Goal: Information Seeking & Learning: Learn about a topic

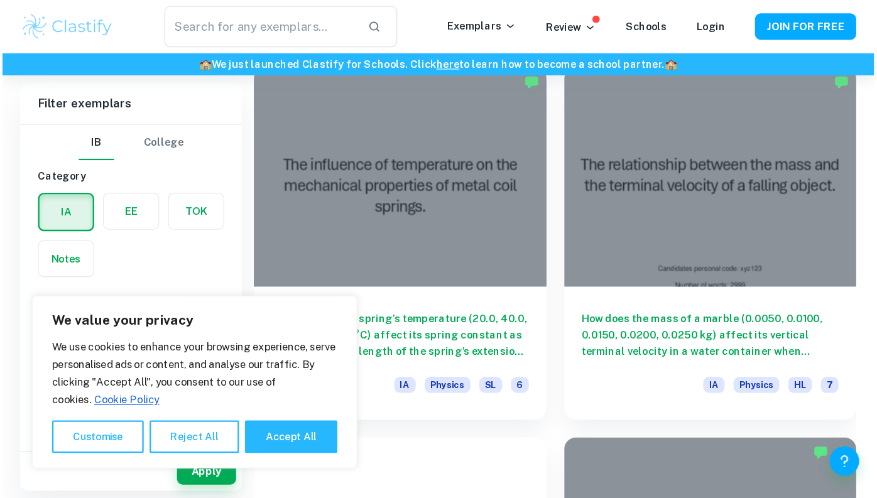
scroll to position [366, 0]
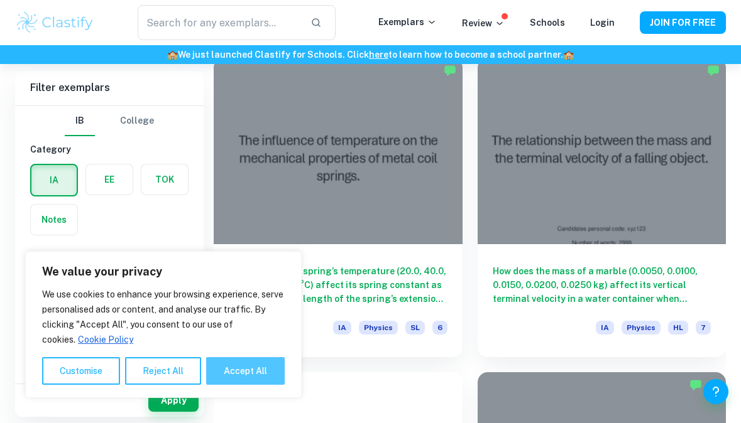
click at [254, 380] on button "Accept All" at bounding box center [245, 371] width 79 height 28
checkbox input "true"
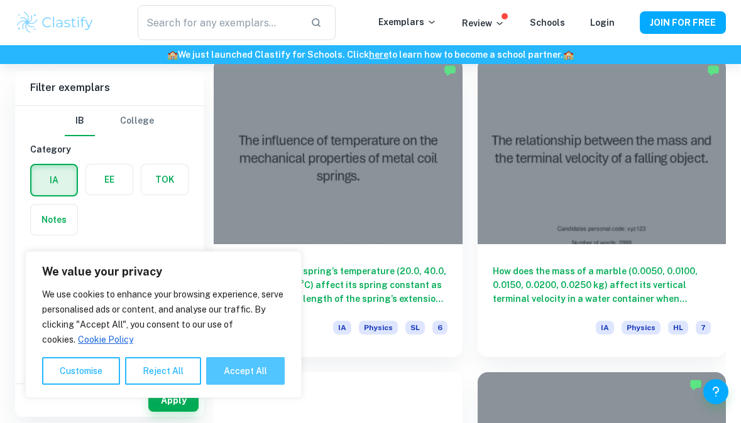
checkbox input "true"
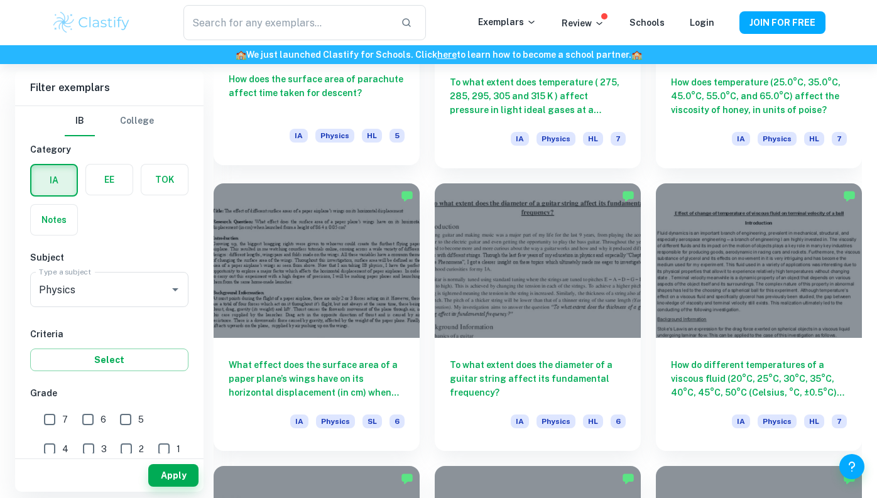
scroll to position [2655, 0]
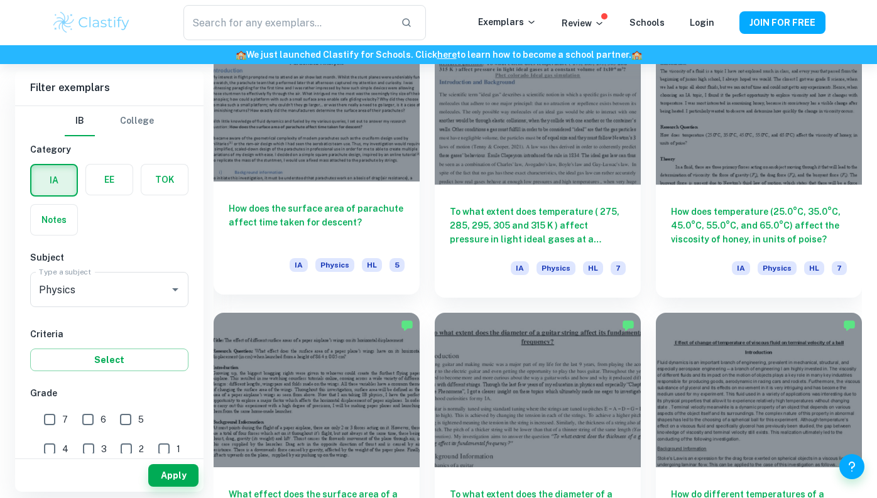
click at [343, 232] on h6 "How does the surface area of parachute affect time taken for descent?" at bounding box center [317, 222] width 176 height 41
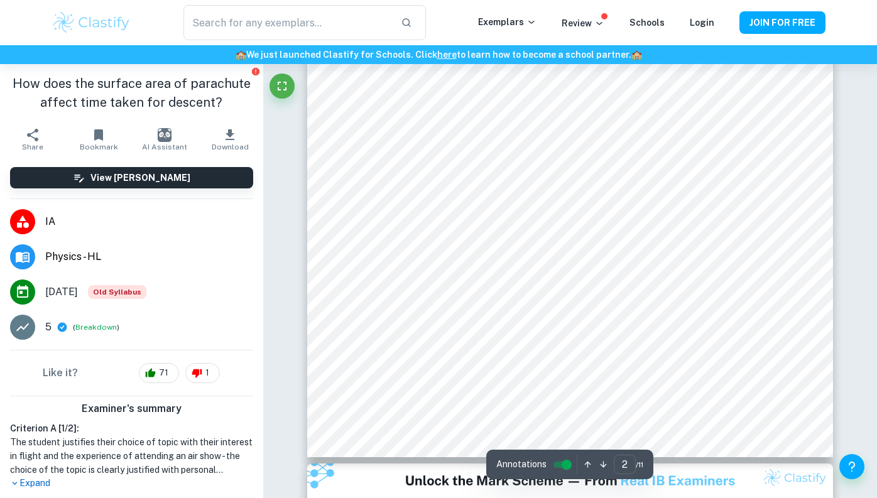
scroll to position [1198, 0]
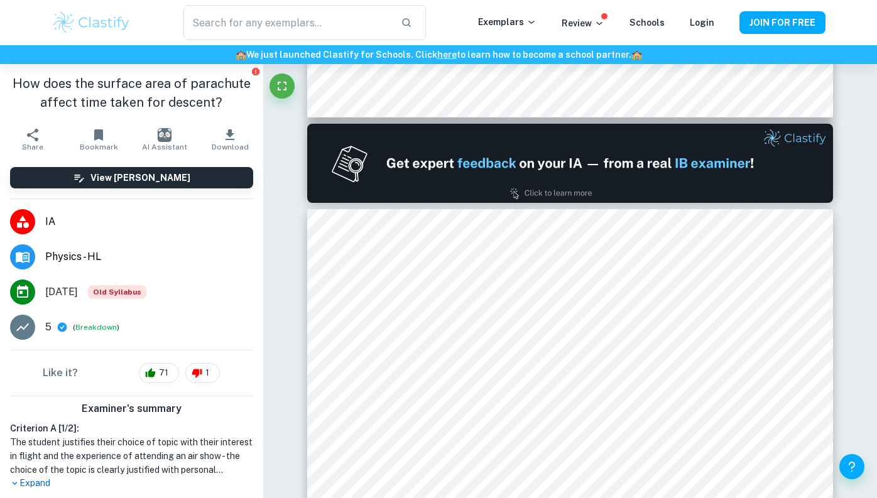
type input "1"
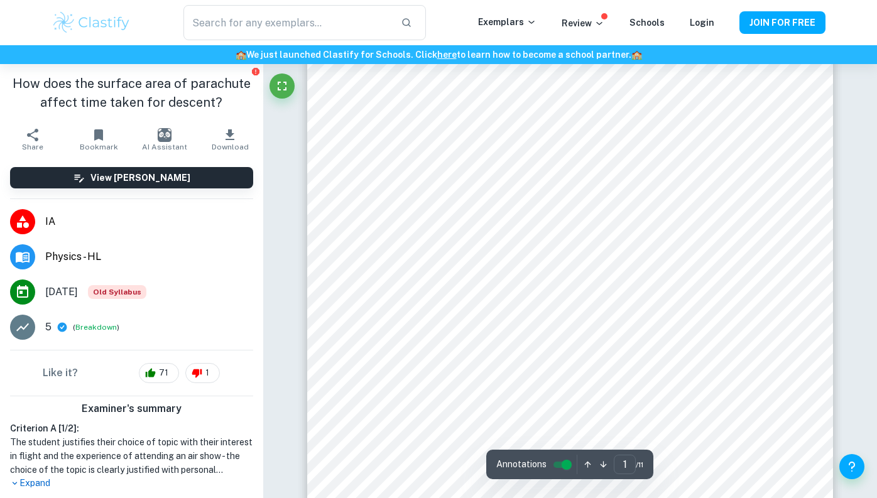
scroll to position [0, 0]
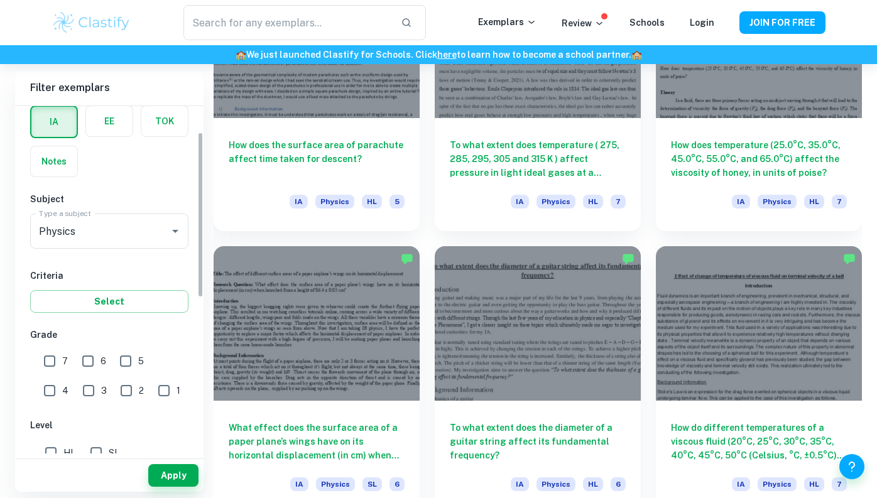
scroll to position [62, 0]
click at [151, 386] on input "1" at bounding box center [163, 387] width 25 height 25
checkbox input "true"
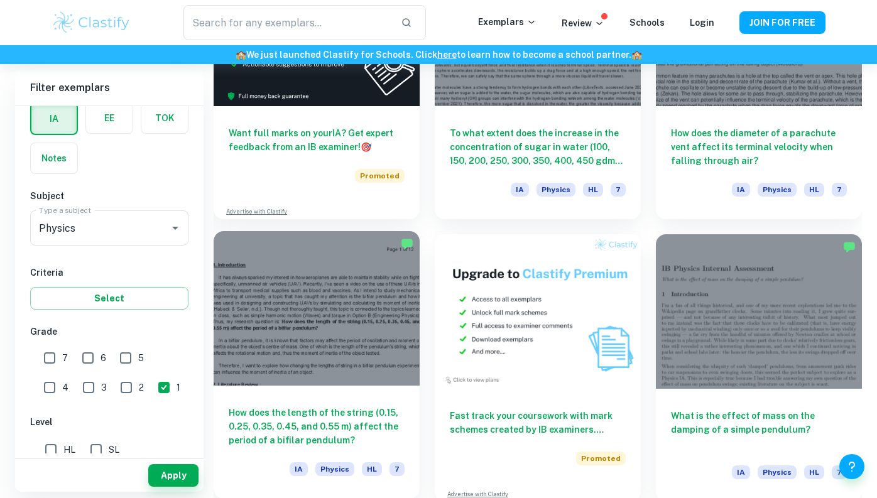
scroll to position [1378, 0]
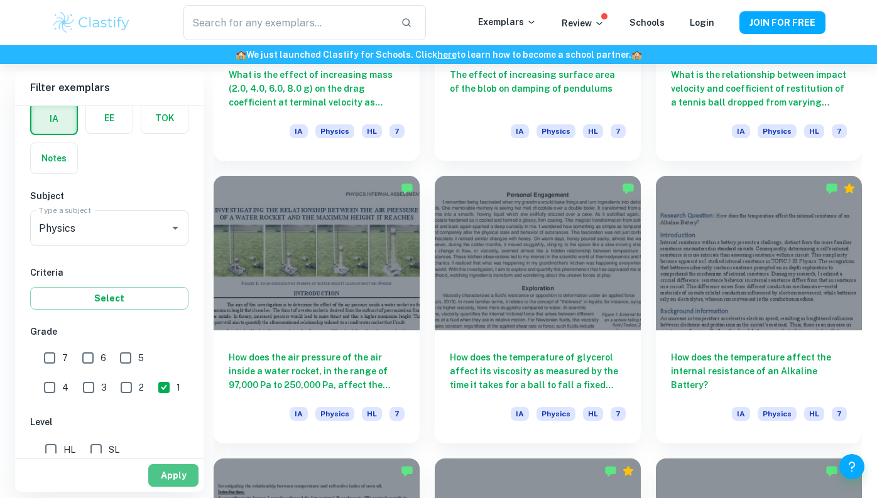
click at [178, 423] on button "Apply" at bounding box center [173, 475] width 50 height 23
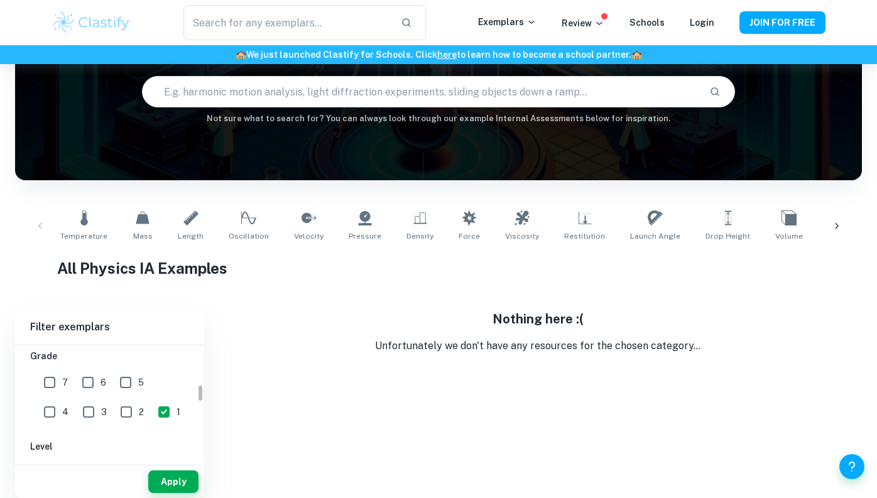
scroll to position [299, 0]
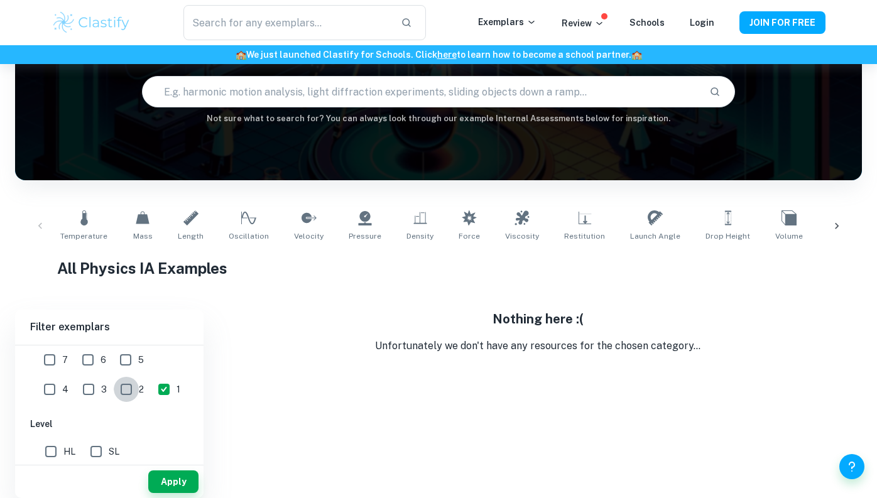
click at [114, 393] on input "2" at bounding box center [126, 389] width 25 height 25
checkbox input "true"
click at [151, 387] on input "1" at bounding box center [163, 389] width 25 height 25
checkbox input "false"
click at [76, 390] on input "3" at bounding box center [88, 389] width 25 height 25
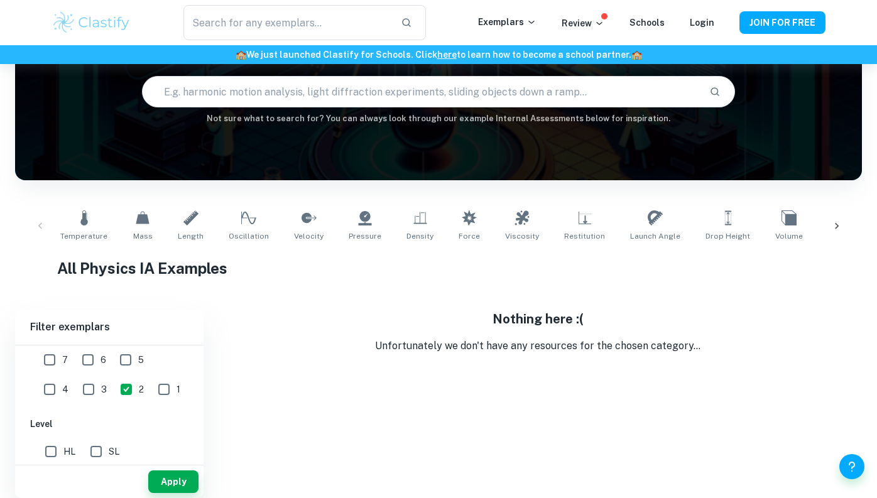
checkbox input "true"
click at [114, 384] on input "2" at bounding box center [126, 389] width 25 height 25
click at [172, 423] on button "Apply" at bounding box center [173, 482] width 50 height 23
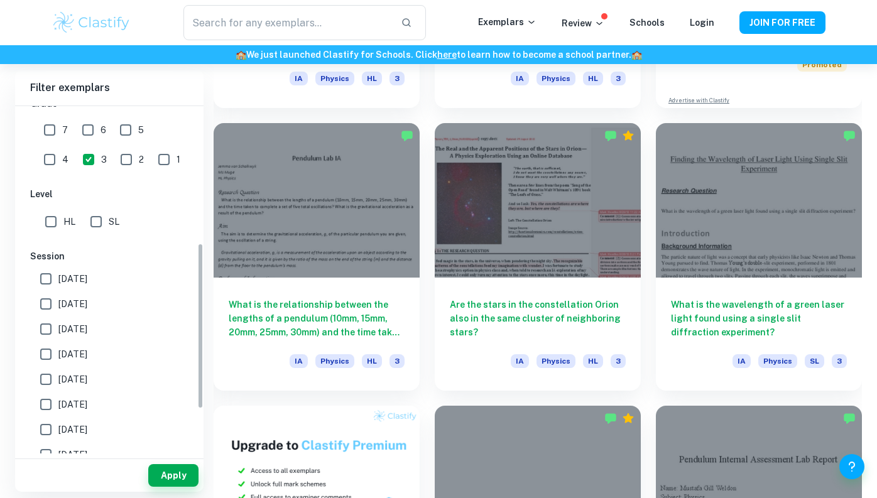
scroll to position [264, 0]
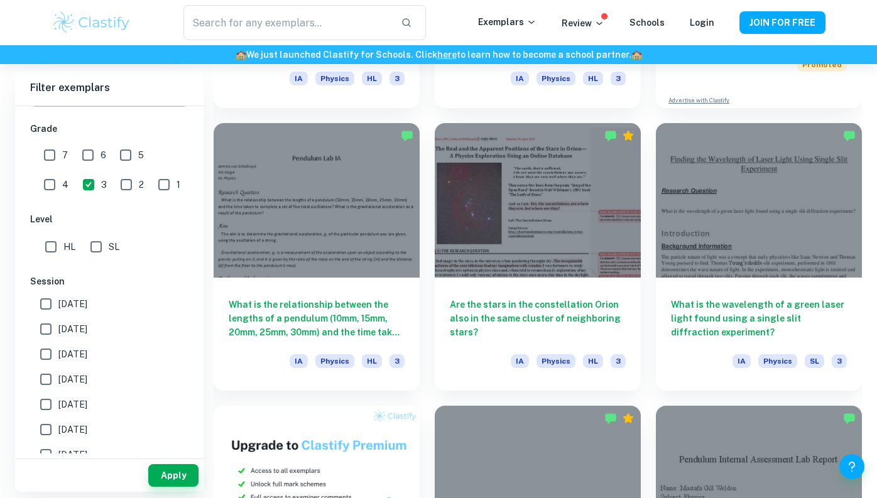
click at [114, 192] on input "2" at bounding box center [126, 184] width 25 height 25
checkbox input "true"
click at [168, 423] on button "Apply" at bounding box center [173, 475] width 50 height 23
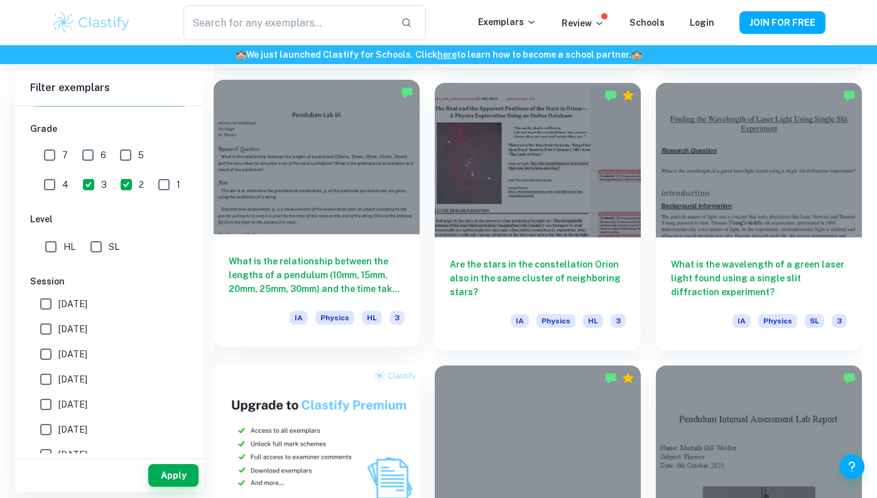
scroll to position [626, 0]
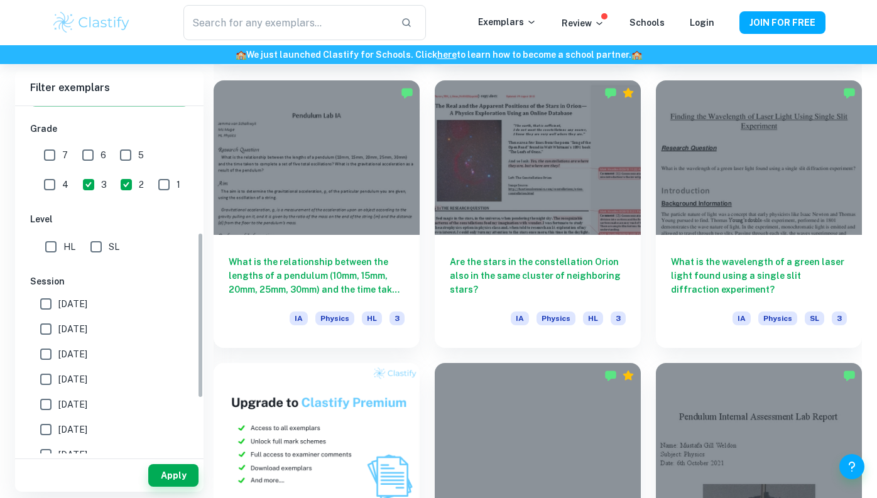
click at [76, 184] on input "3" at bounding box center [88, 184] width 25 height 25
click at [174, 423] on button "Apply" at bounding box center [173, 475] width 50 height 23
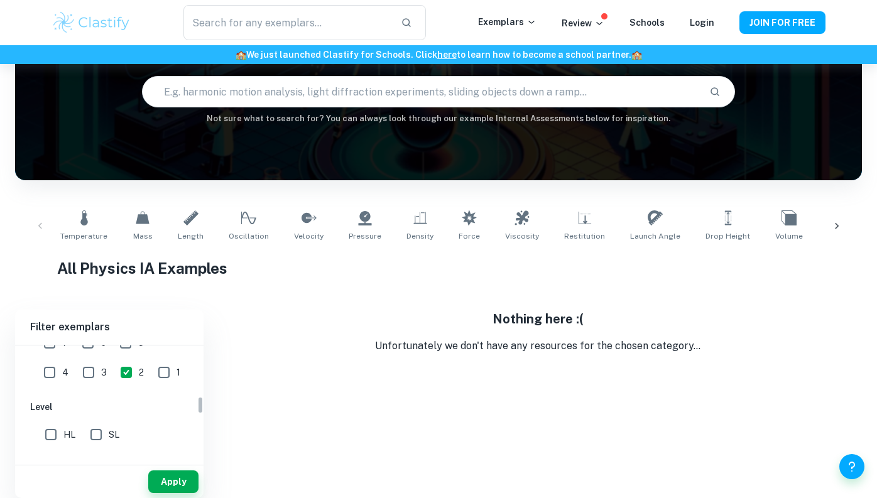
scroll to position [333, 0]
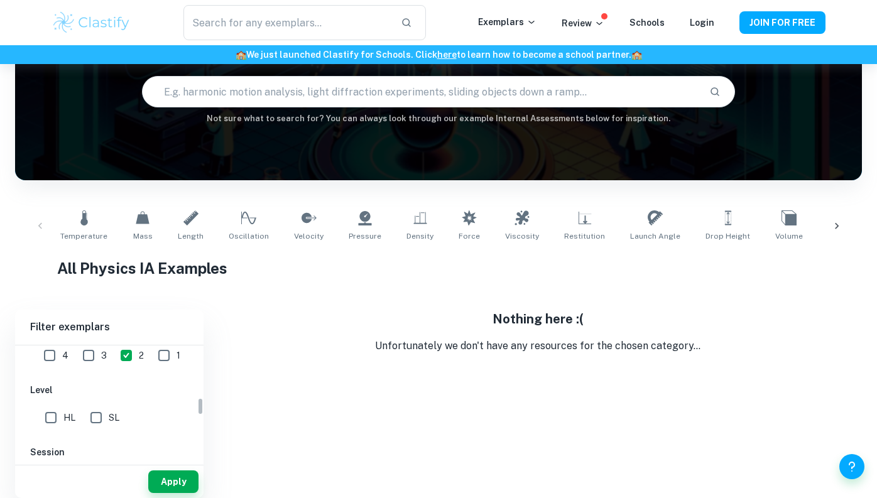
click at [76, 360] on input "3" at bounding box center [88, 355] width 25 height 25
checkbox input "true"
click at [114, 360] on input "2" at bounding box center [126, 355] width 25 height 25
checkbox input "false"
click at [172, 423] on div "Apply" at bounding box center [109, 482] width 188 height 33
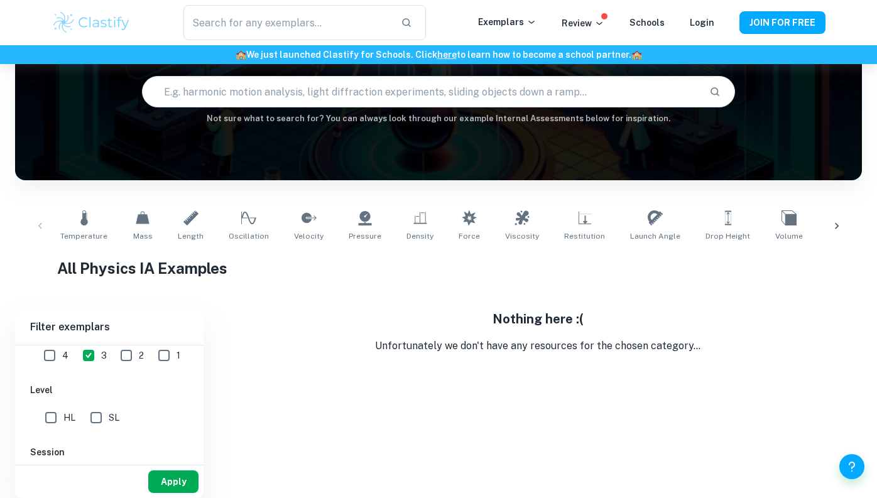
click at [172, 423] on button "Apply" at bounding box center [173, 482] width 50 height 23
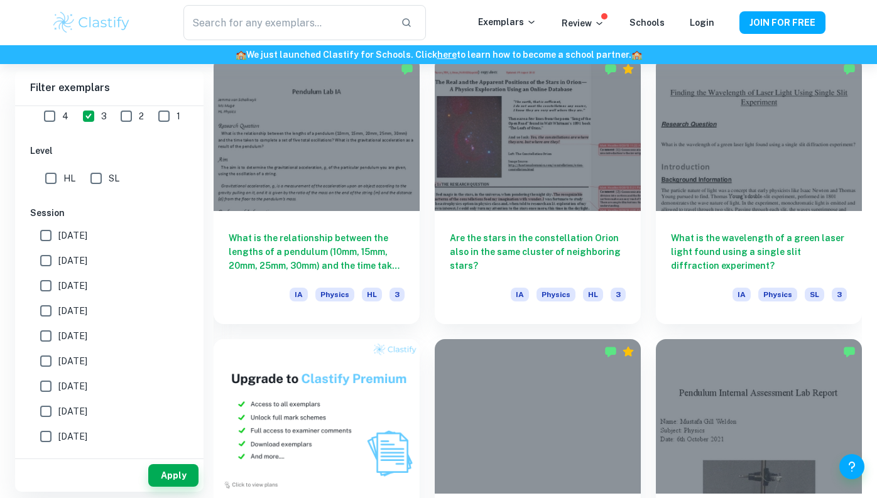
scroll to position [690, 0]
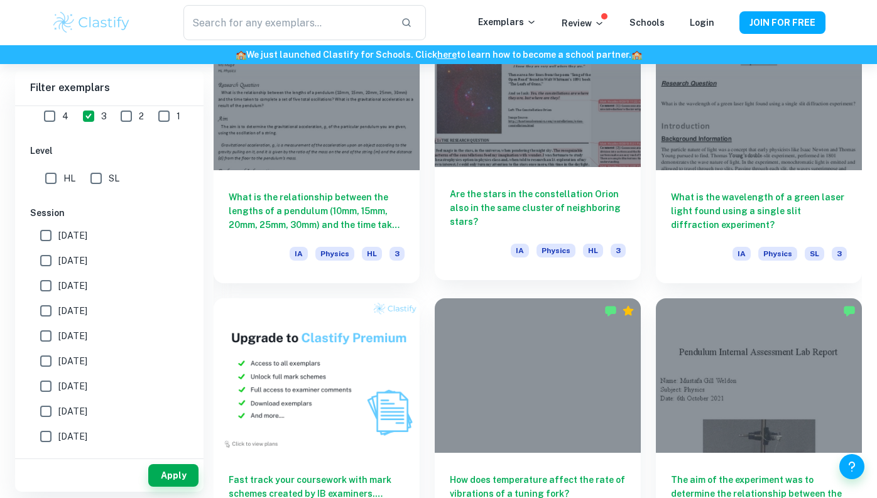
click at [509, 197] on h6 "Are the stars in the constellation Orion also in the same cluster of neighborin…" at bounding box center [538, 207] width 176 height 41
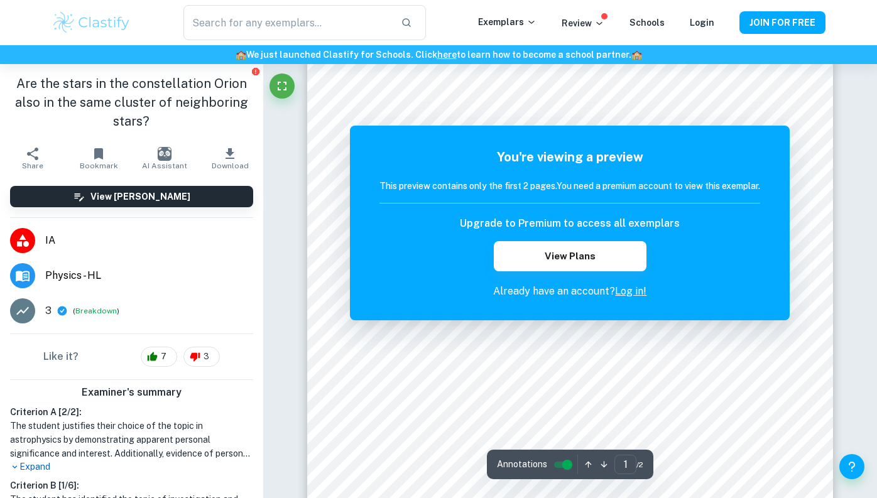
scroll to position [56, 0]
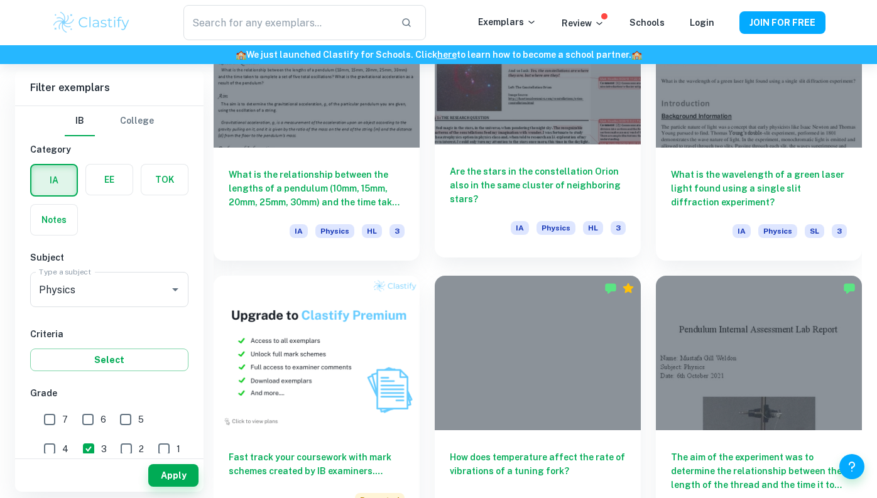
scroll to position [670, 0]
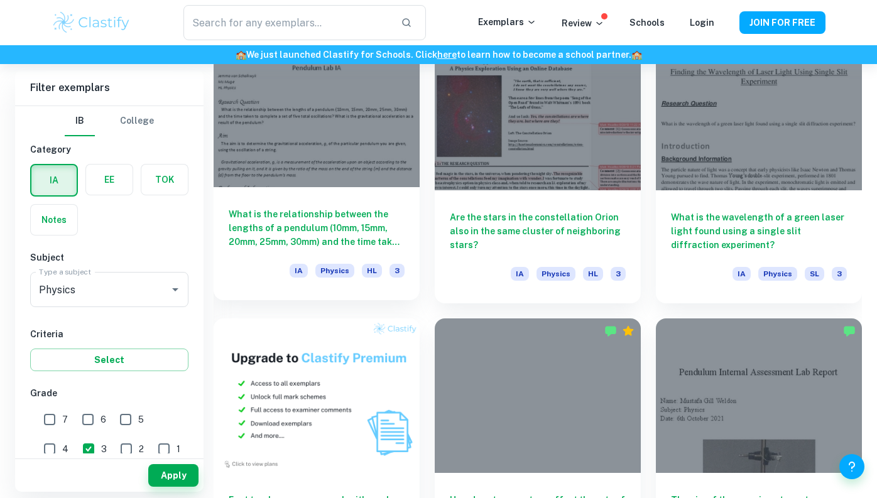
click at [366, 183] on div at bounding box center [317, 110] width 206 height 155
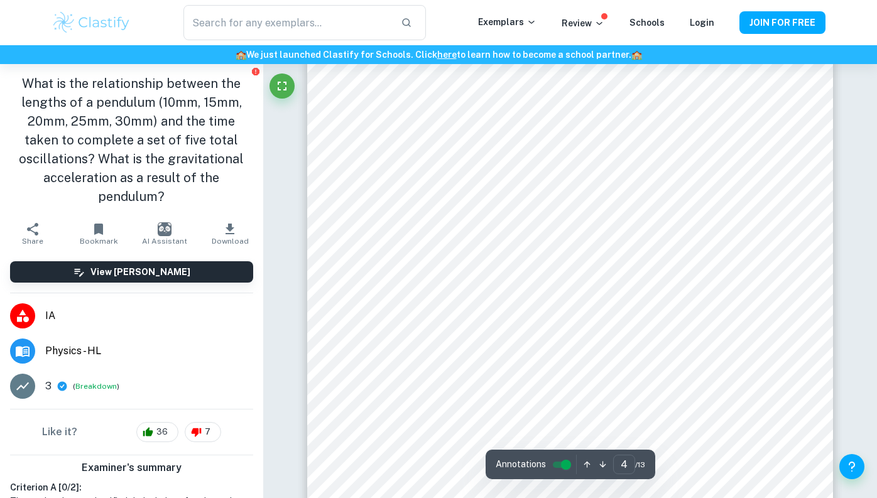
scroll to position [2396, 0]
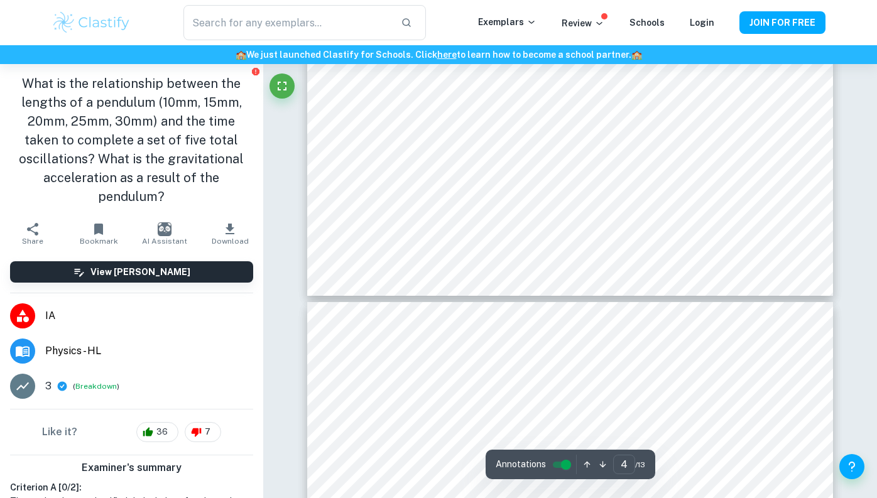
type input "3"
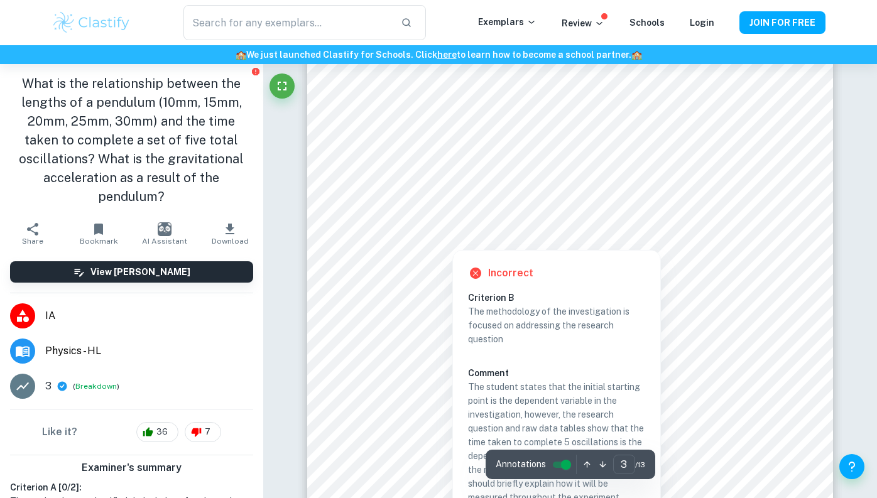
scroll to position [1631, 0]
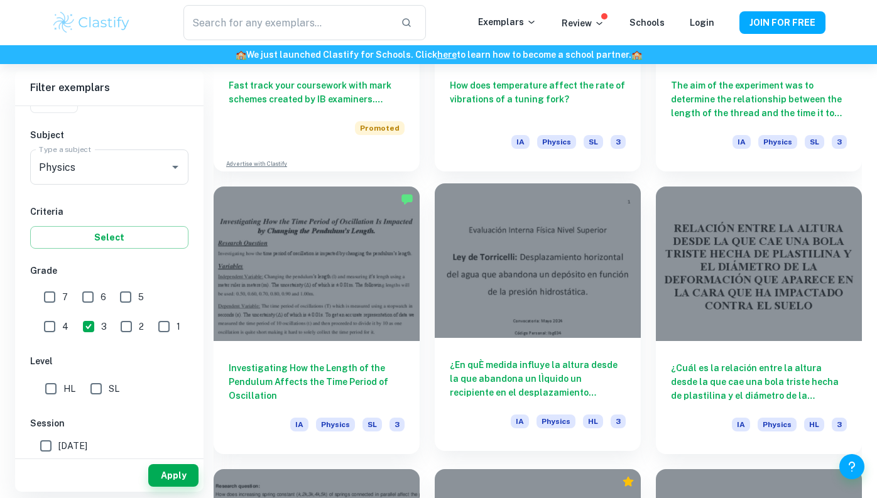
scroll to position [1087, 0]
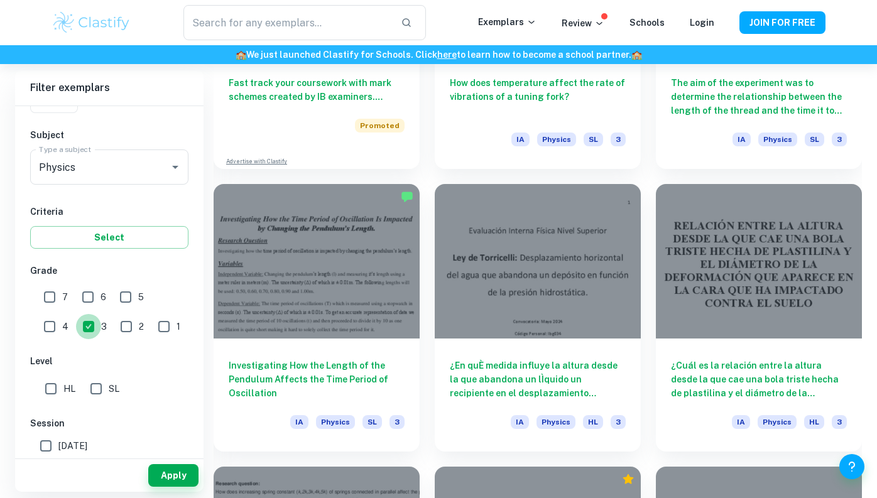
click at [76, 332] on input "3" at bounding box center [88, 326] width 25 height 25
checkbox input "false"
click at [57, 294] on input "7" at bounding box center [49, 297] width 25 height 25
checkbox input "true"
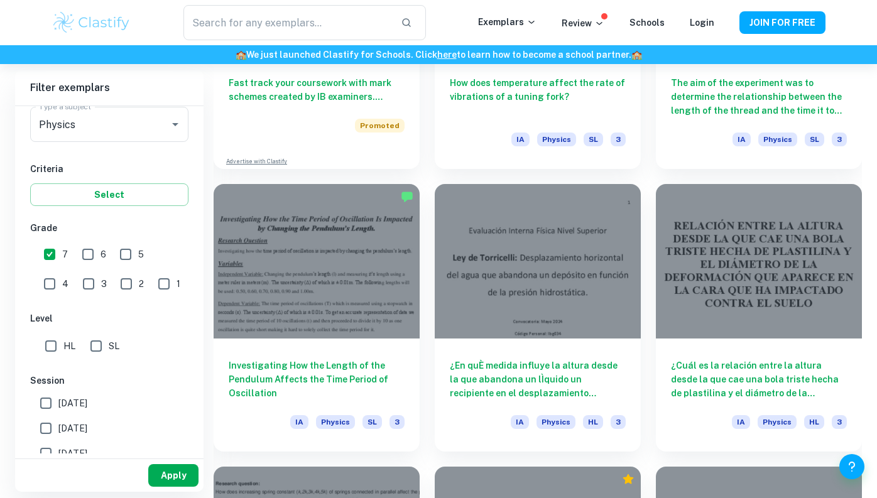
click at [175, 423] on button "Apply" at bounding box center [173, 475] width 50 height 23
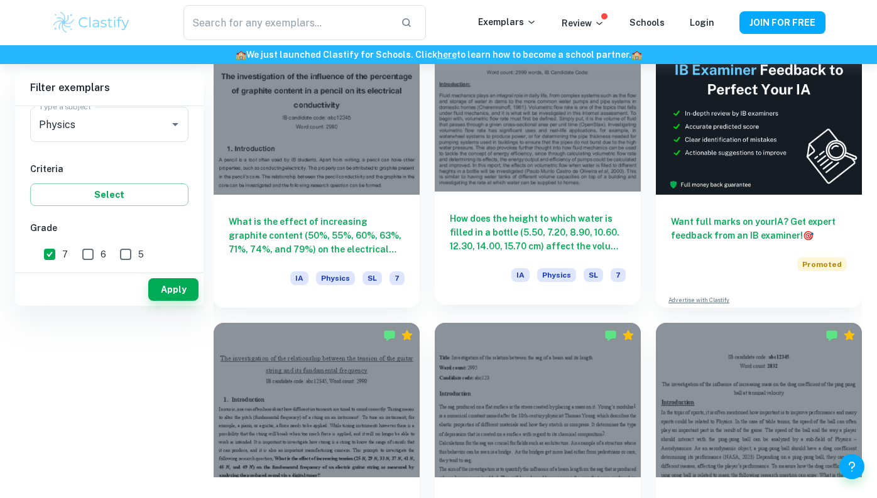
scroll to position [63, 0]
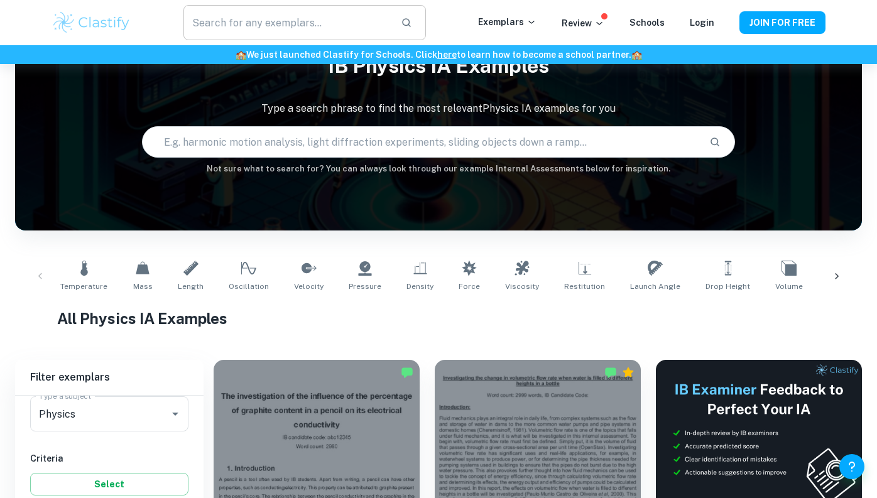
click at [300, 22] on input "text" at bounding box center [286, 22] width 207 height 35
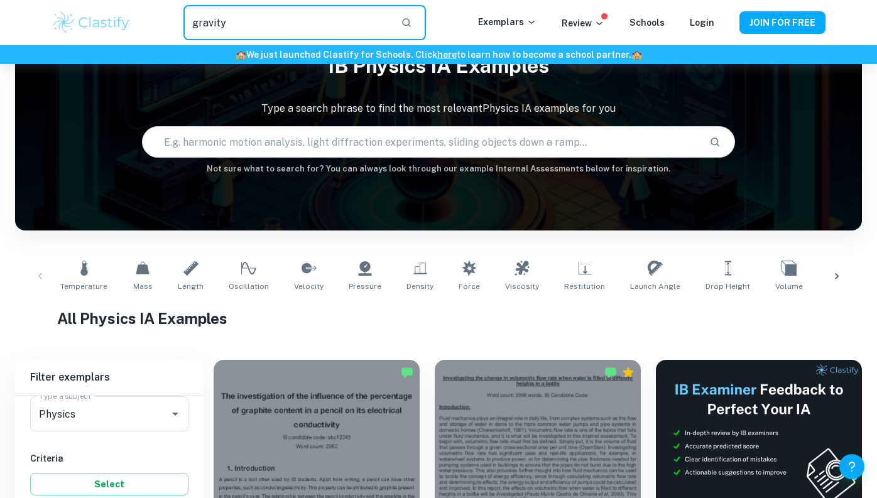
type input "gravity"
type input "dropping item from 0.25 0.5"
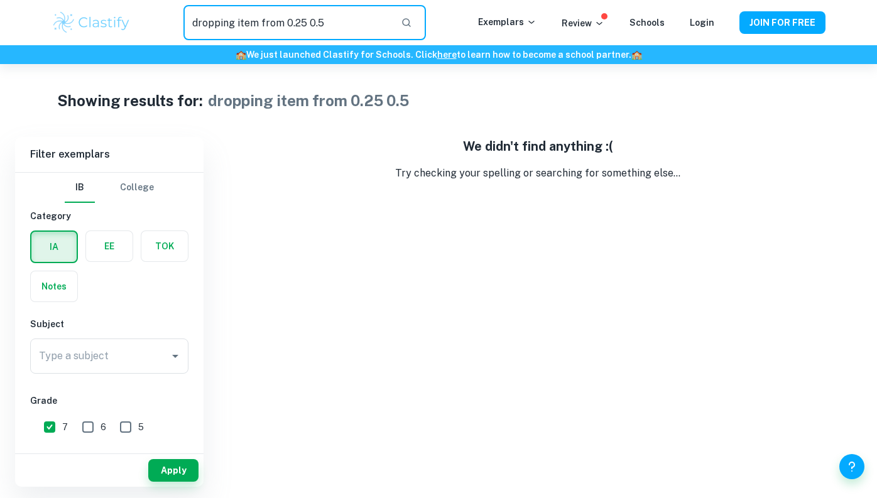
click at [351, 25] on input "dropping item from 0.25 0.5" at bounding box center [286, 22] width 207 height 35
type input "gravity"
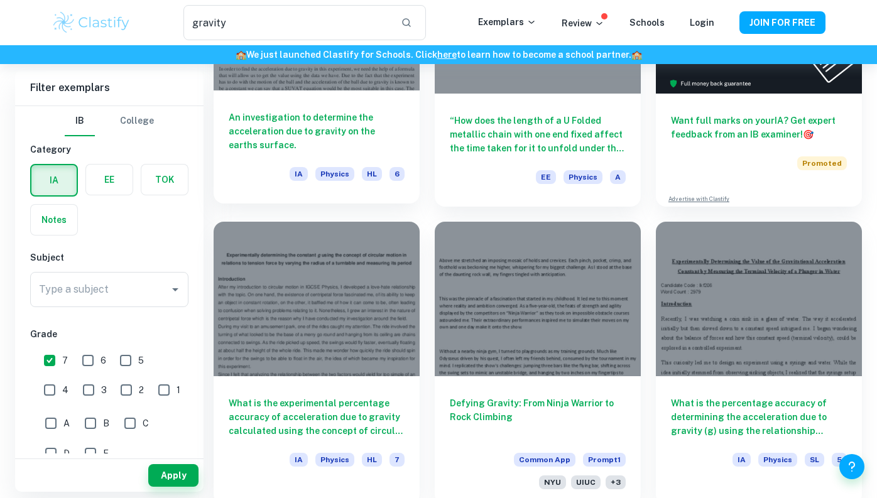
scroll to position [63, 0]
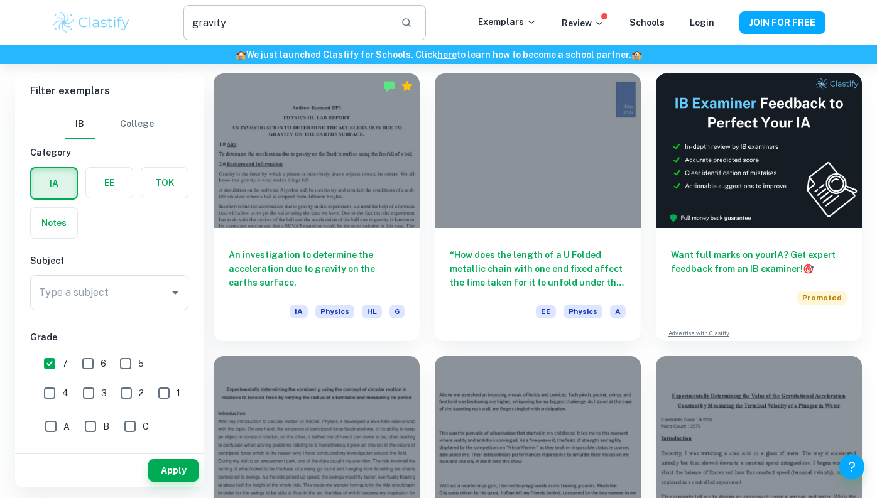
click at [355, 35] on input "gravity" at bounding box center [286, 22] width 207 height 35
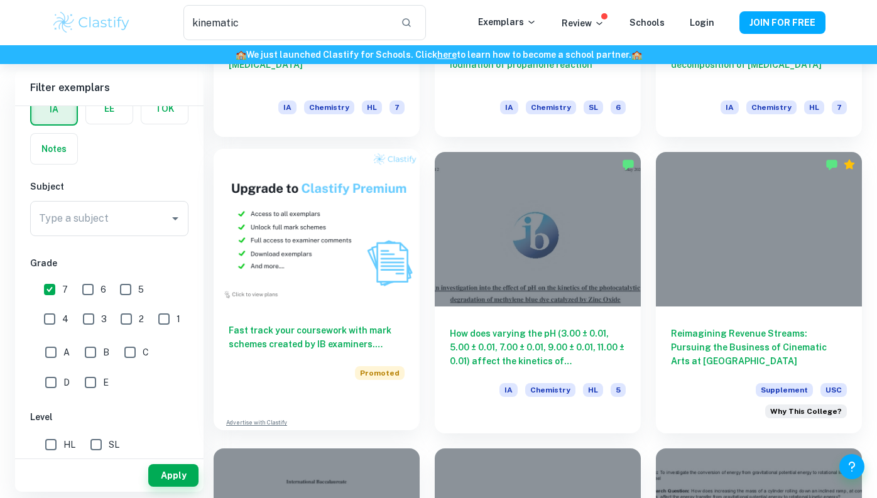
scroll to position [552, 0]
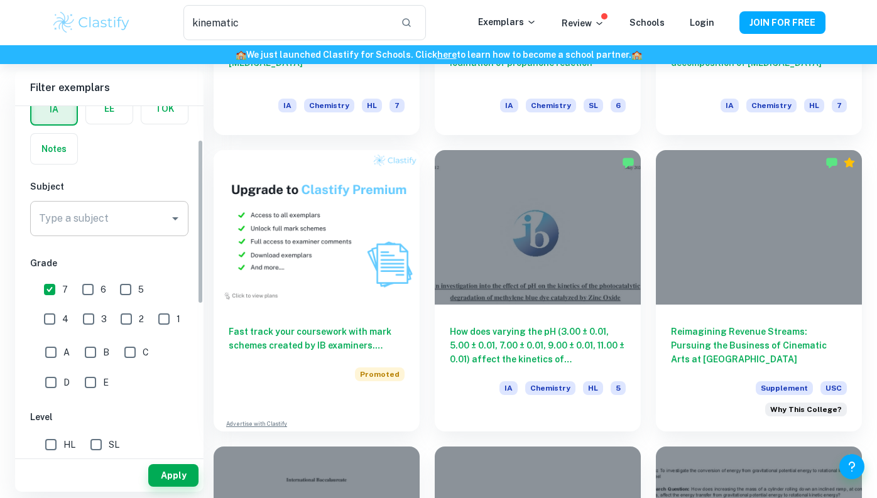
click at [58, 204] on div "Type a subject" at bounding box center [109, 218] width 158 height 35
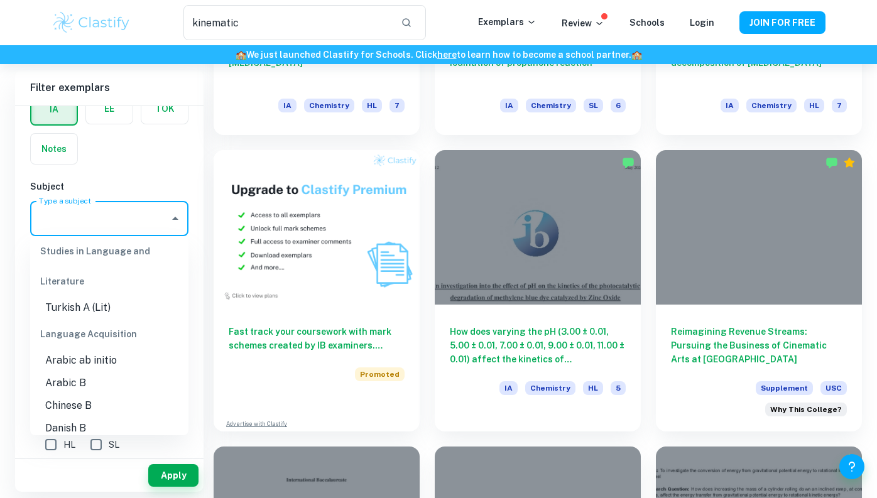
scroll to position [669, 0]
click at [161, 231] on div "Type a subject" at bounding box center [109, 218] width 158 height 35
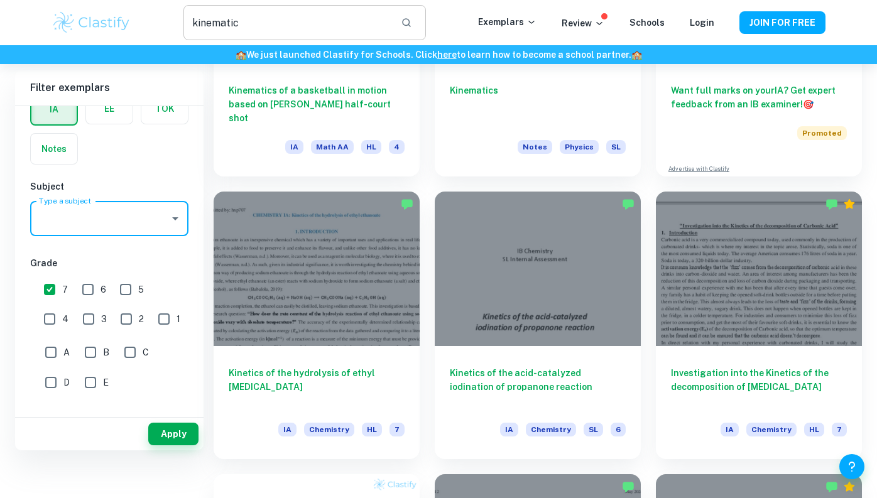
scroll to position [30, 0]
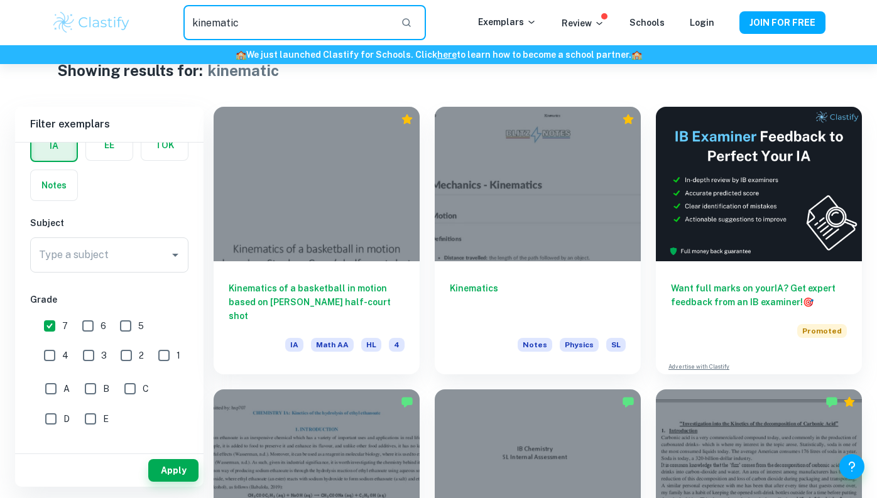
click at [325, 33] on input "kinematic" at bounding box center [286, 22] width 207 height 35
type input "]"
type input "acceleration"
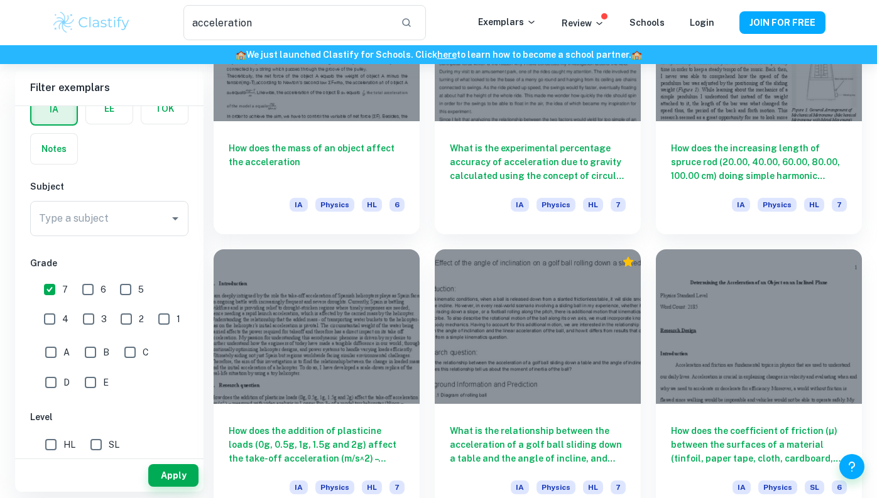
scroll to position [1020, 0]
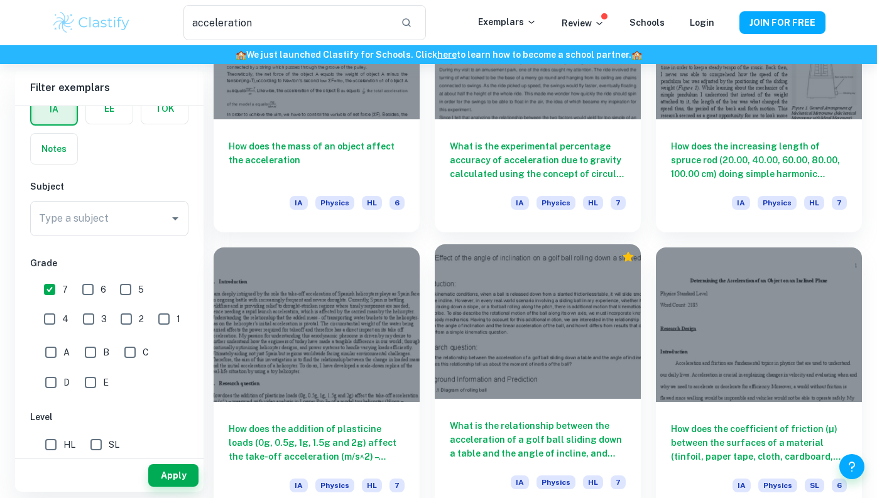
click at [553, 423] on h6 "What is the relationship between the acceleration of a golf ball sliding down a…" at bounding box center [538, 439] width 176 height 41
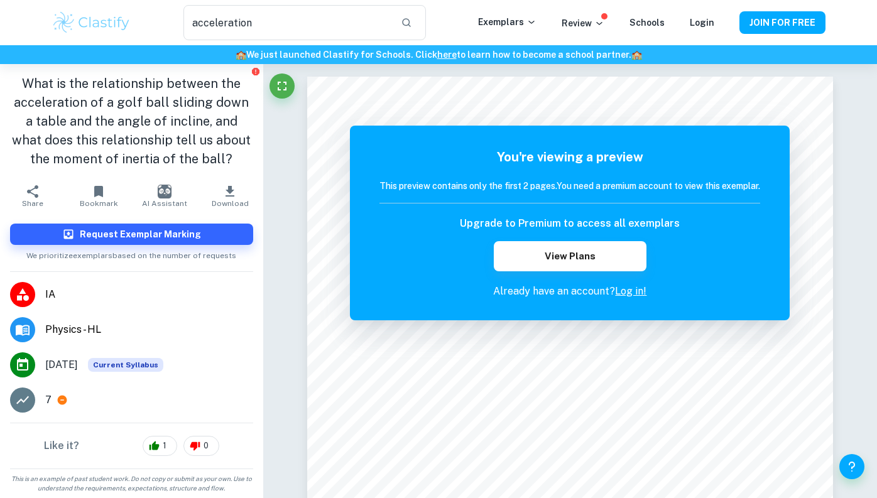
click at [25, 400] on icon at bounding box center [22, 400] width 13 height 8
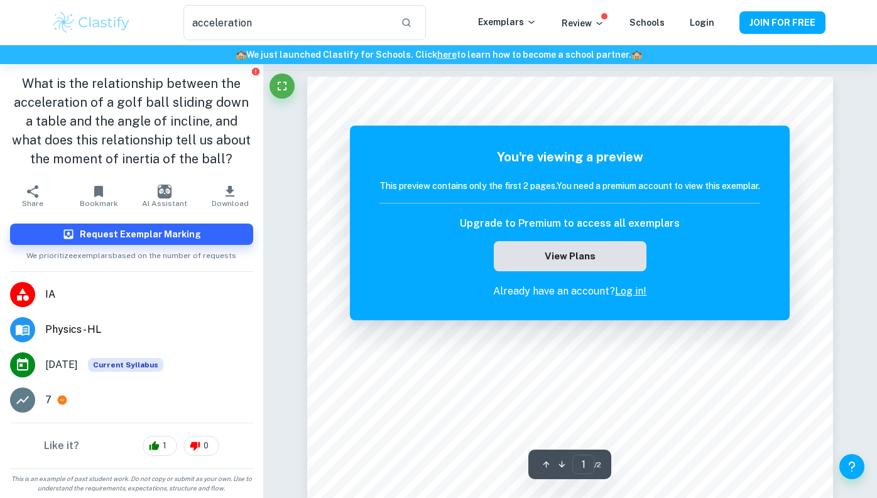
click at [588, 261] on button "View Plans" at bounding box center [570, 256] width 152 height 30
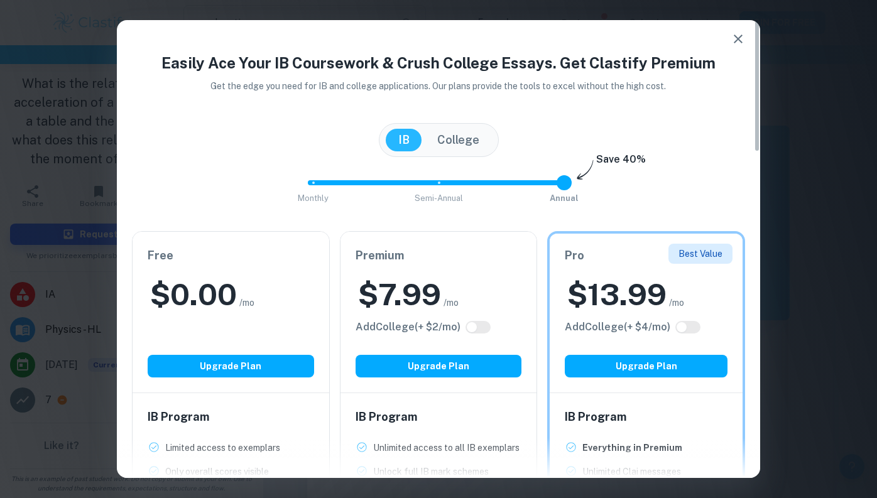
click at [240, 325] on div "Free $ 0.00 /mo Add College (+ $ 2 /mo) Upgrade Plan" at bounding box center [231, 312] width 197 height 161
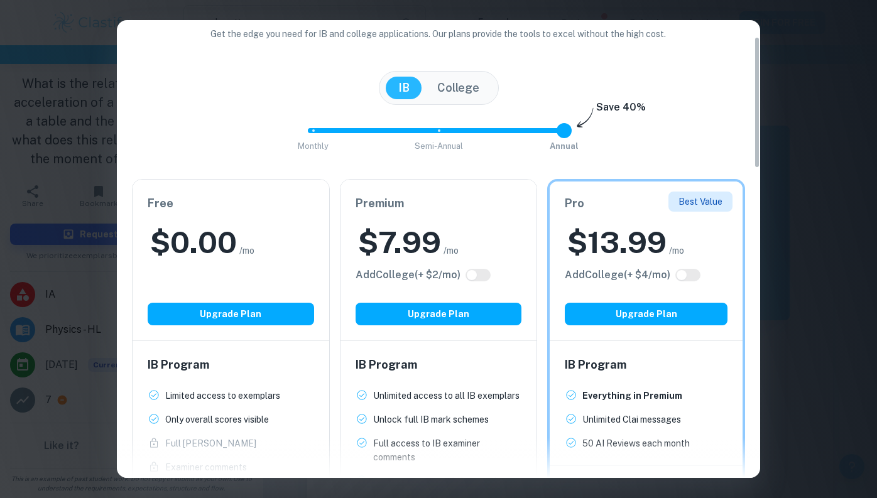
scroll to position [57, 0]
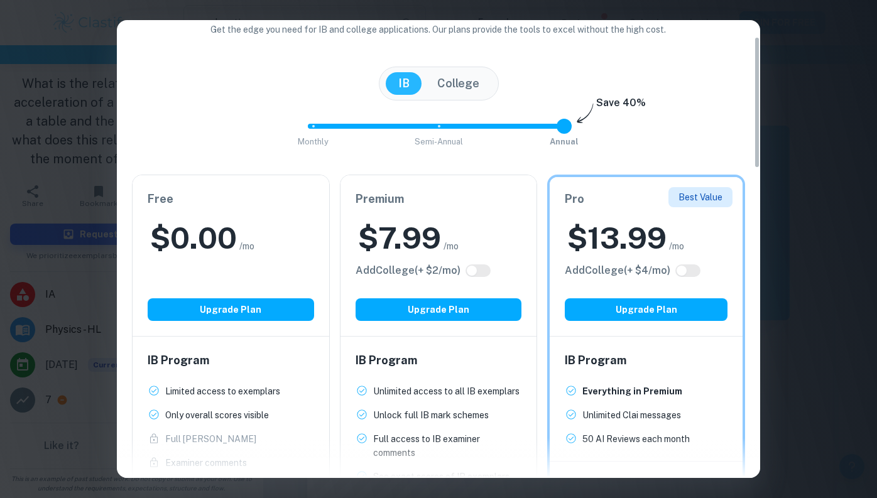
click at [740, 53] on div "Easily Ace Your IB Coursework & Crush College Essays. Get Clastify Premium Get …" at bounding box center [438, 249] width 877 height 498
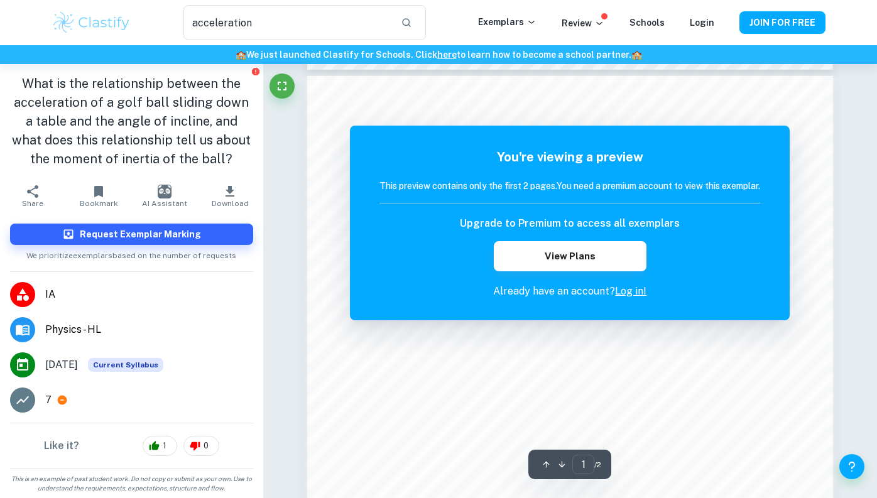
scroll to position [489, 0]
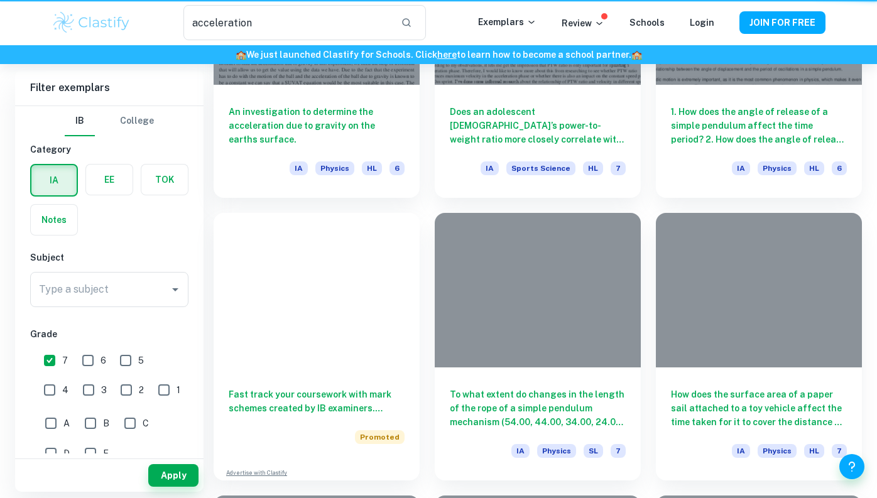
scroll to position [1020, 0]
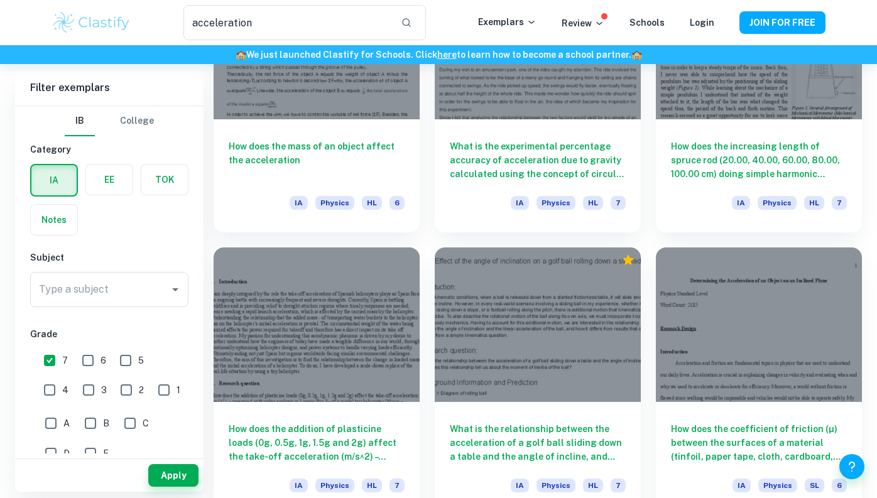
scroll to position [30, 0]
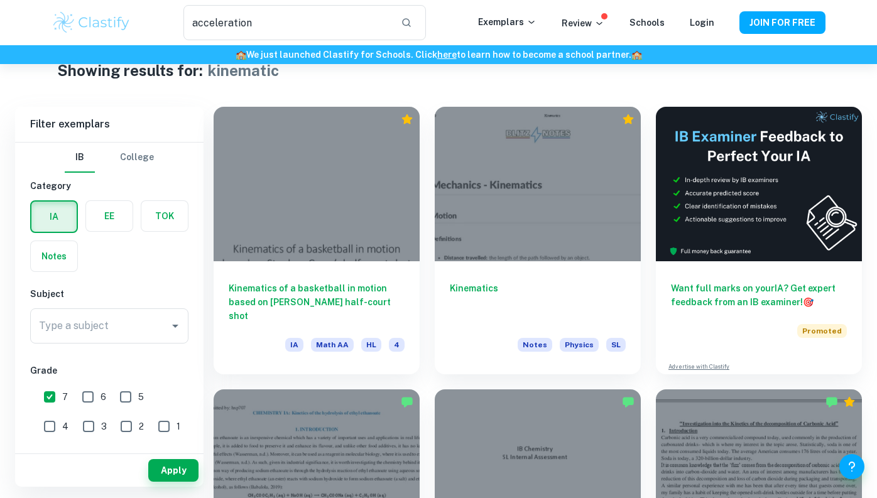
scroll to position [63, 0]
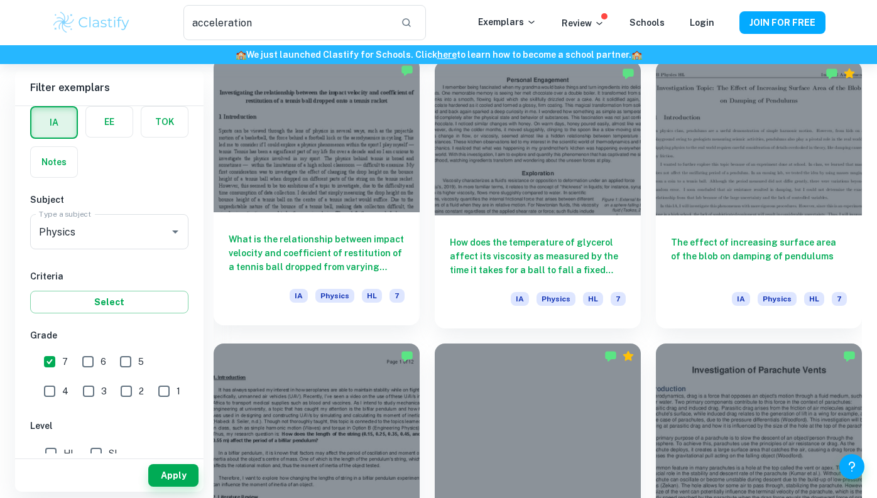
scroll to position [1194, 0]
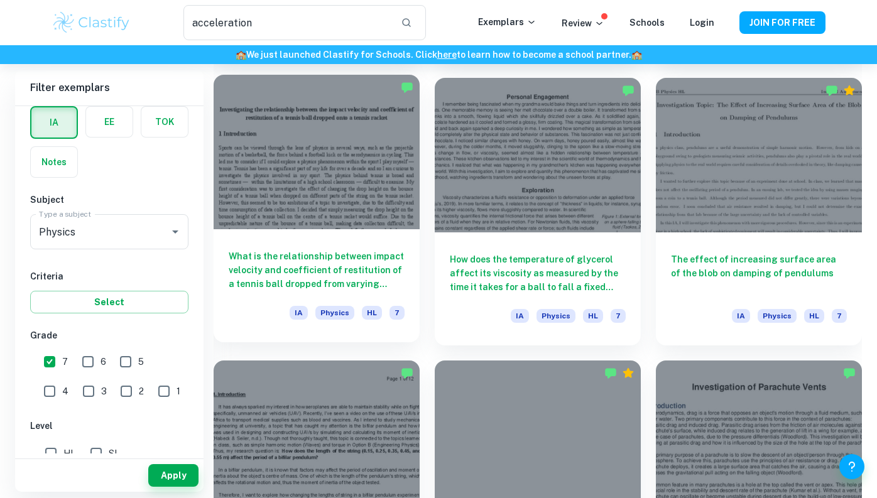
click at [381, 261] on h6 "What is the relationship between impact velocity and coefficient of restitution…" at bounding box center [317, 269] width 176 height 41
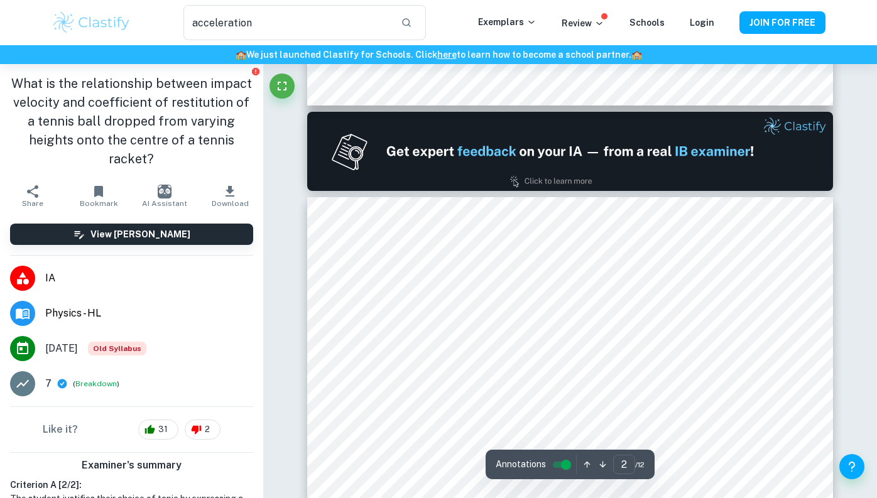
scroll to position [717, 0]
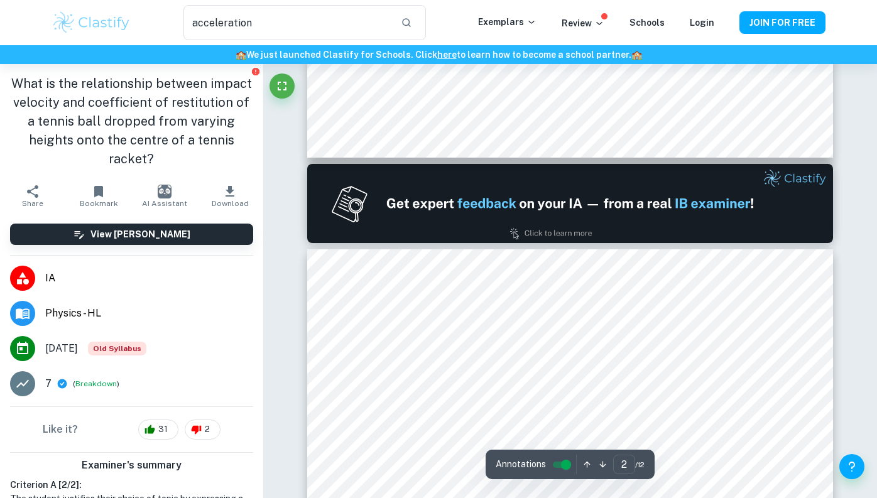
type input "1"
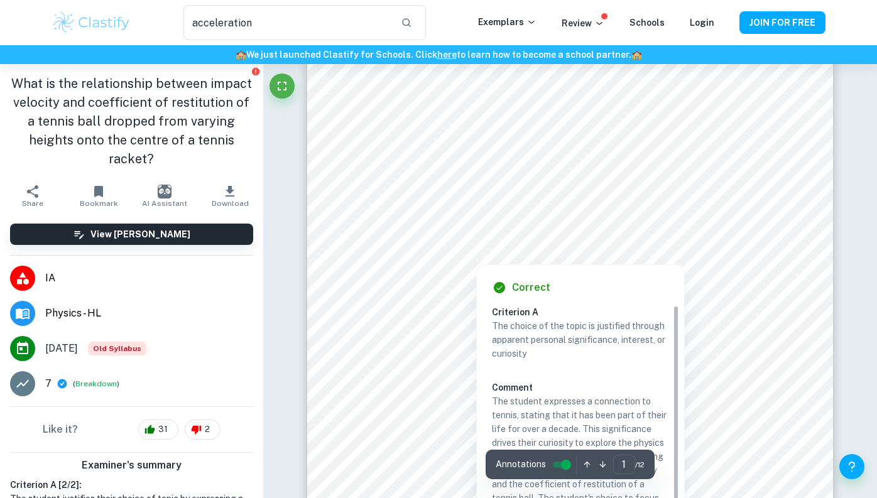
scroll to position [0, 0]
